Goal: Task Accomplishment & Management: Manage account settings

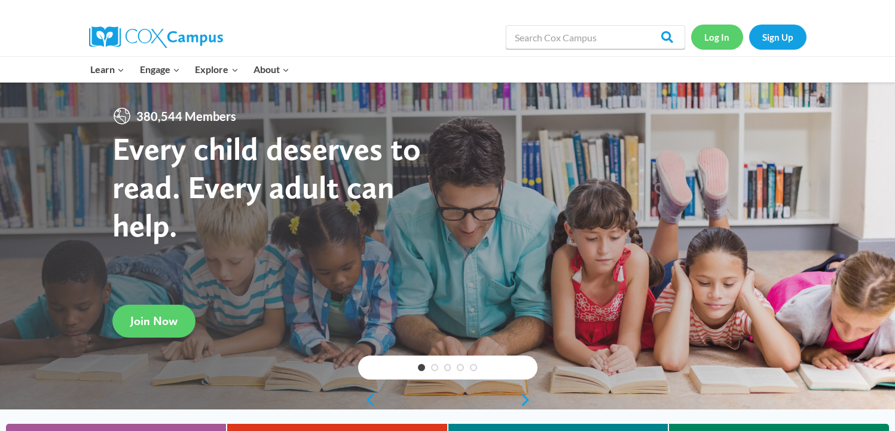
click at [715, 32] on link "Log In" at bounding box center [717, 37] width 52 height 25
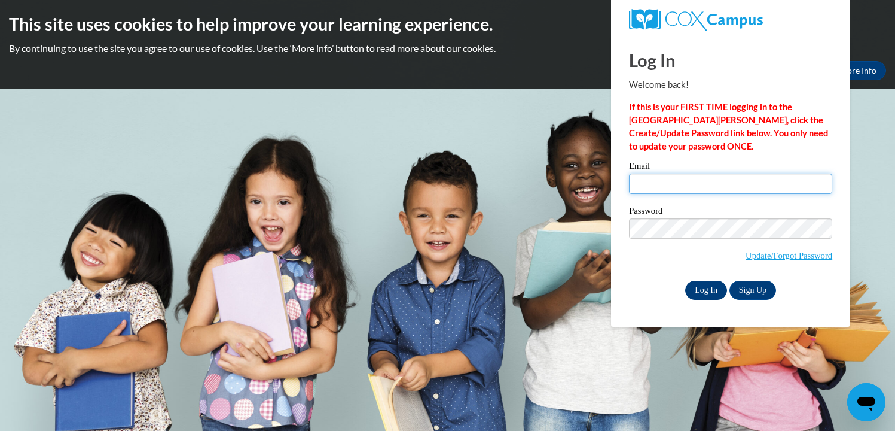
type input "phyllis.sano@k12.hi.us"
click at [711, 287] on input "Log In" at bounding box center [706, 289] width 42 height 19
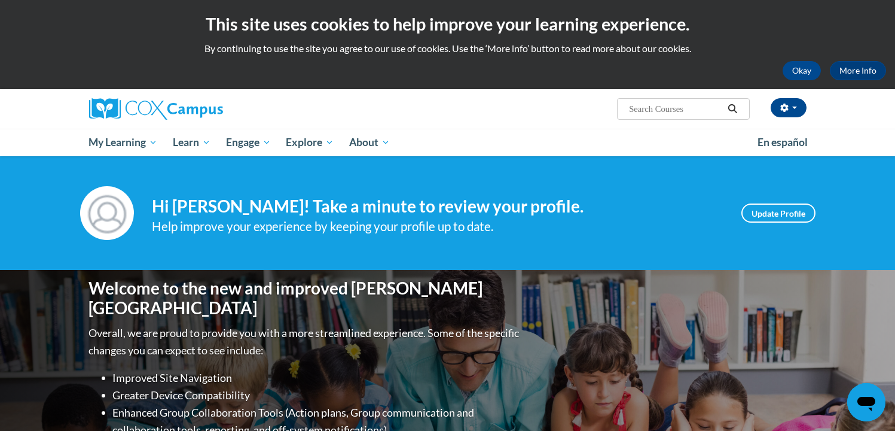
scroll to position [42, 0]
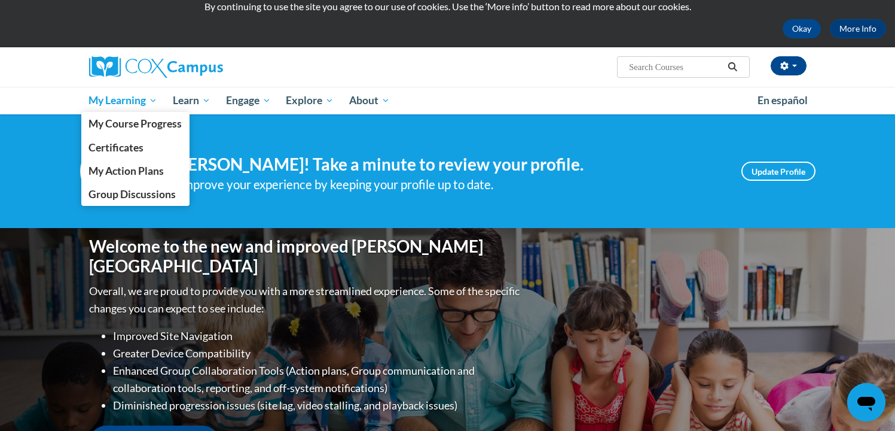
click at [129, 100] on span "My Learning" at bounding box center [123, 100] width 69 height 14
click at [136, 124] on span "My Course Progress" at bounding box center [135, 123] width 93 height 13
